Goal: Contribute content

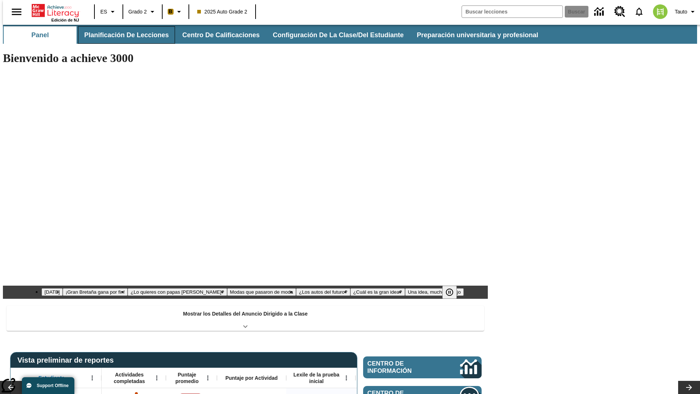
click at [122, 35] on button "Planificación de lecciones" at bounding box center [126, 35] width 97 height 18
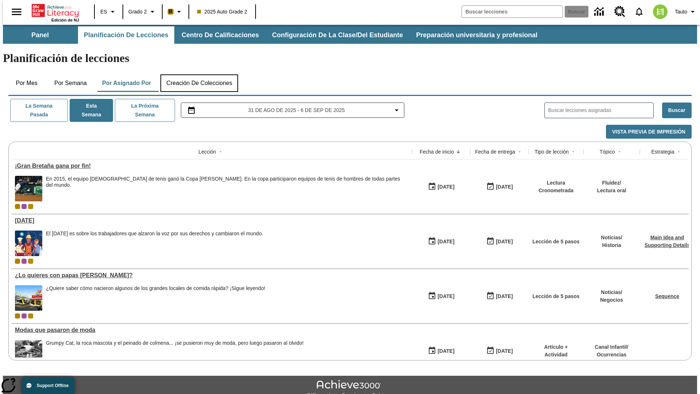
click at [199, 74] on button "Creación de colecciones" at bounding box center [199, 83] width 78 height 18
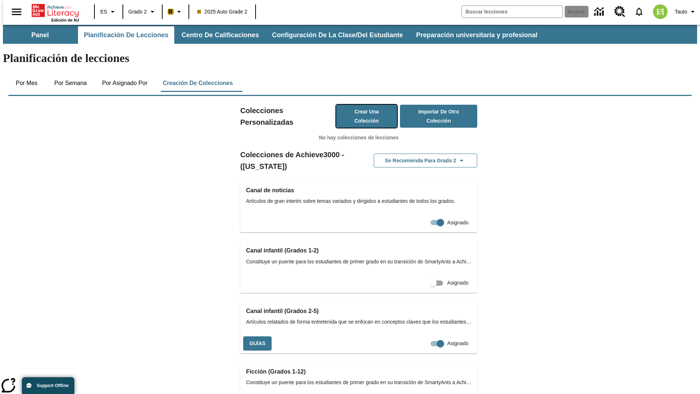
click at [359, 105] on button "Crear una colección" at bounding box center [366, 116] width 61 height 23
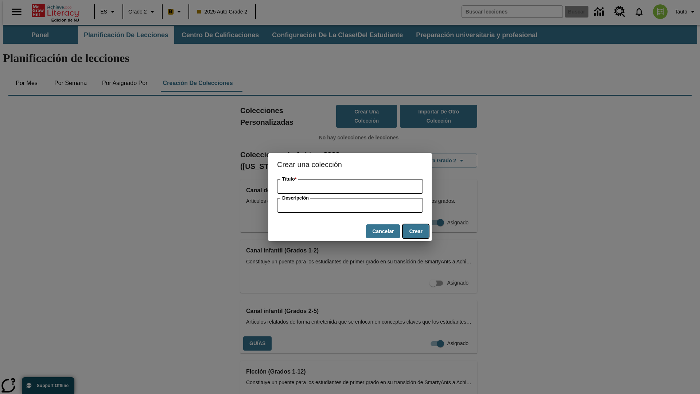
click at [416, 231] on button "Crear" at bounding box center [416, 231] width 26 height 14
type input "Generic Plastic Chicken"
type input "some collection description"
click at [416, 231] on button "Crear" at bounding box center [416, 231] width 26 height 14
